Goal: Task Accomplishment & Management: Use online tool/utility

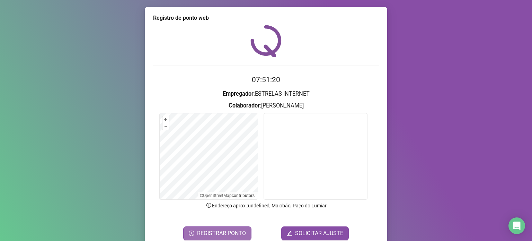
click at [229, 229] on span "REGISTRAR PONTO" at bounding box center [221, 233] width 49 height 8
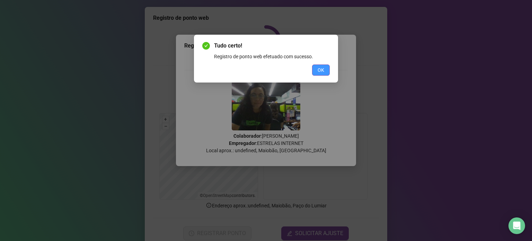
click at [327, 73] on button "OK" at bounding box center [321, 69] width 18 height 11
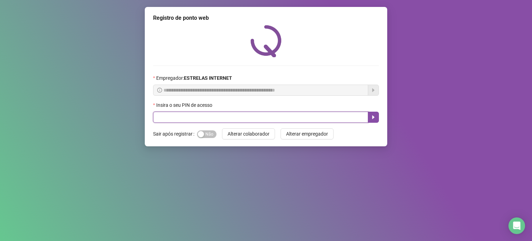
click at [208, 115] on input "text" at bounding box center [260, 117] width 215 height 11
type input "*****"
